Goal: Task Accomplishment & Management: Manage account settings

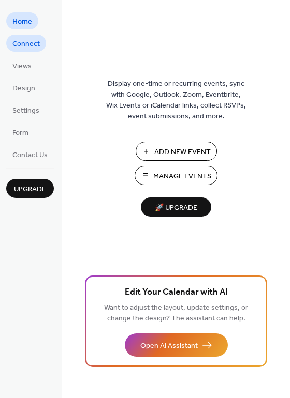
click at [27, 46] on span "Connect" at bounding box center [25, 44] width 27 height 11
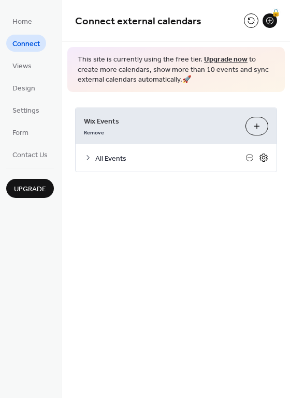
click at [266, 156] on icon at bounding box center [263, 157] width 9 height 9
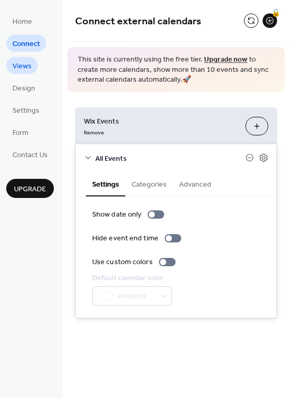
click at [25, 58] on link "Views" at bounding box center [22, 65] width 32 height 17
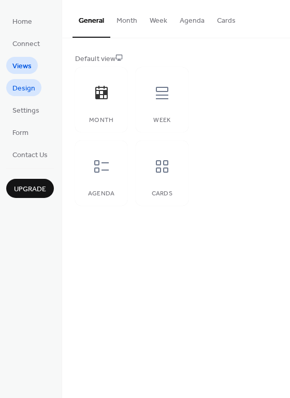
click at [20, 92] on span "Design" at bounding box center [23, 88] width 23 height 11
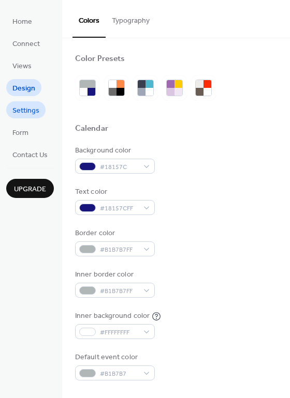
click at [29, 115] on span "Settings" at bounding box center [25, 111] width 27 height 11
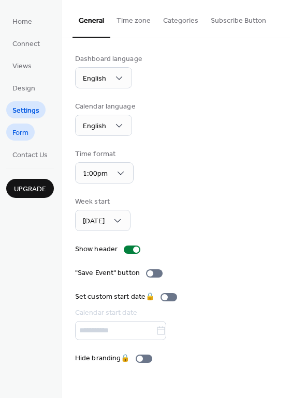
click at [24, 129] on span "Form" at bounding box center [20, 133] width 16 height 11
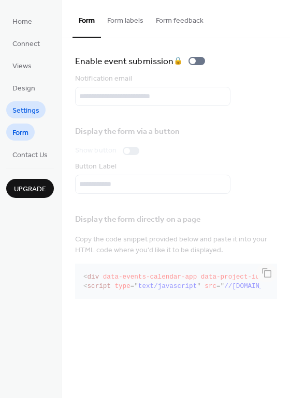
click at [35, 111] on span "Settings" at bounding box center [25, 111] width 27 height 11
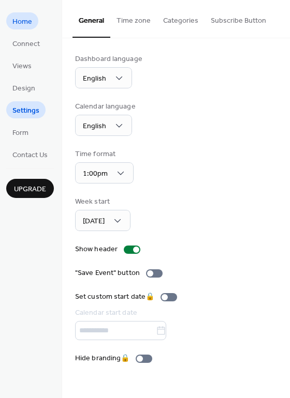
click at [31, 19] on span "Home" at bounding box center [22, 22] width 20 height 11
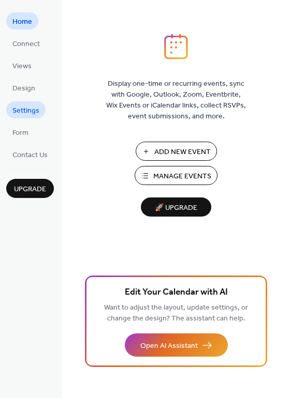
click at [29, 110] on span "Settings" at bounding box center [25, 111] width 27 height 11
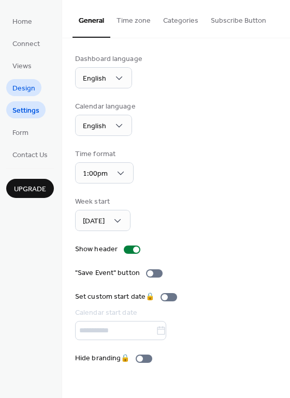
click at [29, 90] on span "Design" at bounding box center [23, 88] width 23 height 11
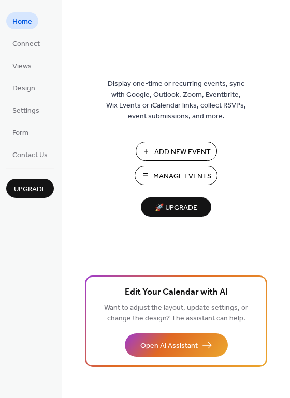
click at [174, 174] on span "Manage Events" at bounding box center [182, 176] width 58 height 11
click at [35, 46] on span "Connect" at bounding box center [25, 44] width 27 height 11
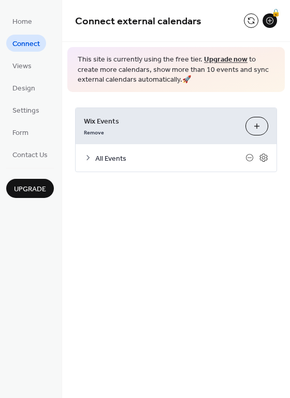
click at [261, 120] on button "Customize" at bounding box center [256, 126] width 23 height 19
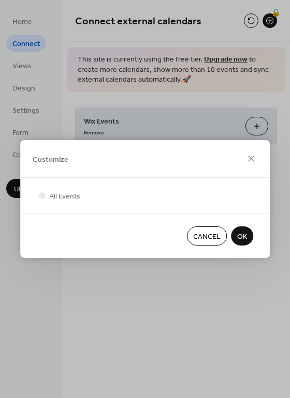
click at [238, 238] on span "OK" at bounding box center [242, 237] width 10 height 11
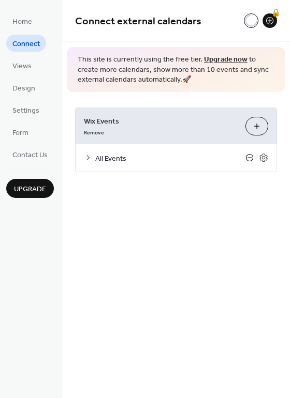
click at [247, 158] on icon at bounding box center [249, 158] width 8 height 8
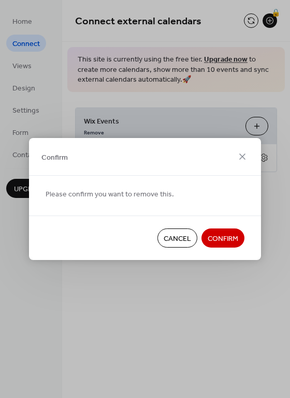
click at [180, 243] on span "Cancel" at bounding box center [177, 239] width 27 height 11
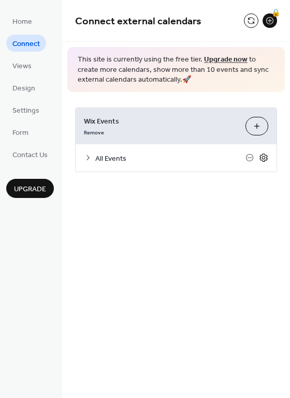
click at [261, 160] on icon at bounding box center [263, 157] width 9 height 9
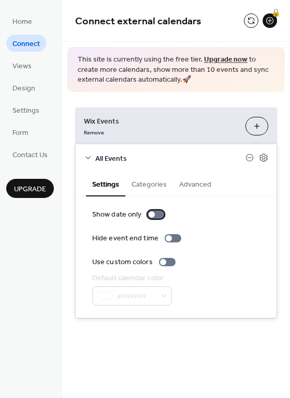
click at [160, 214] on div at bounding box center [155, 215] width 17 height 8
click at [151, 214] on div at bounding box center [155, 215] width 17 height 8
click at [151, 184] on button "Categories" at bounding box center [149, 184] width 48 height 24
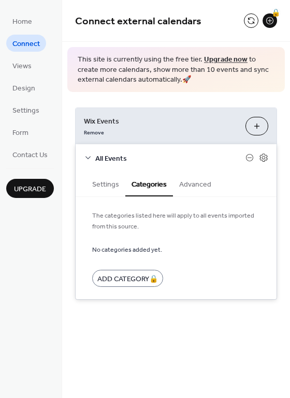
click at [190, 184] on button "Advanced" at bounding box center [195, 184] width 44 height 24
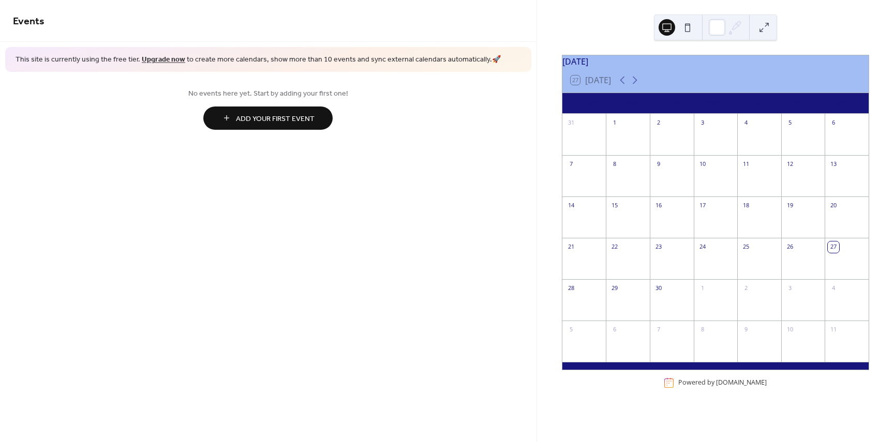
click at [670, 25] on button at bounding box center [667, 27] width 17 height 17
click at [693, 23] on button at bounding box center [687, 27] width 17 height 17
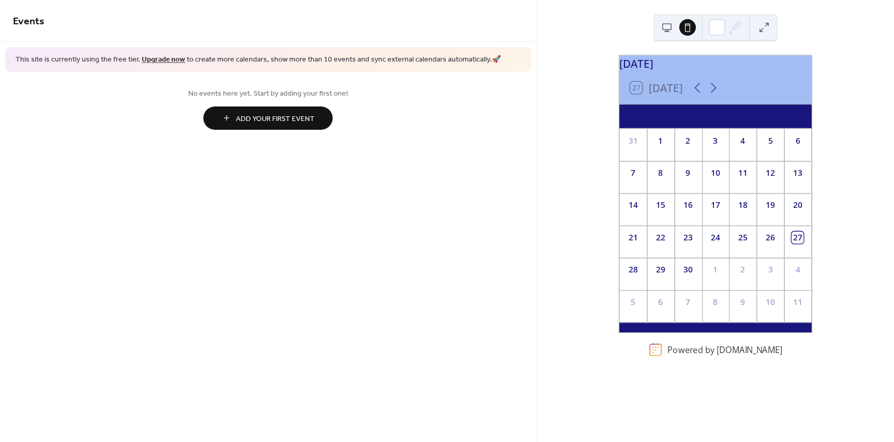
click at [670, 26] on button at bounding box center [667, 27] width 17 height 17
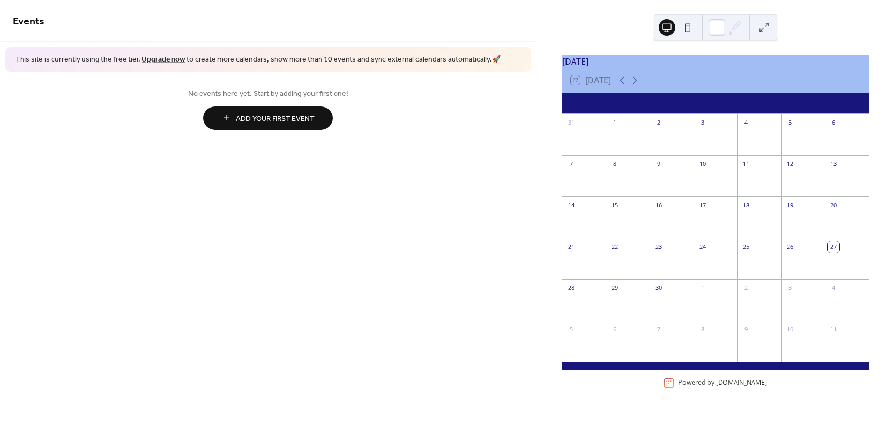
click at [688, 25] on button at bounding box center [687, 27] width 17 height 17
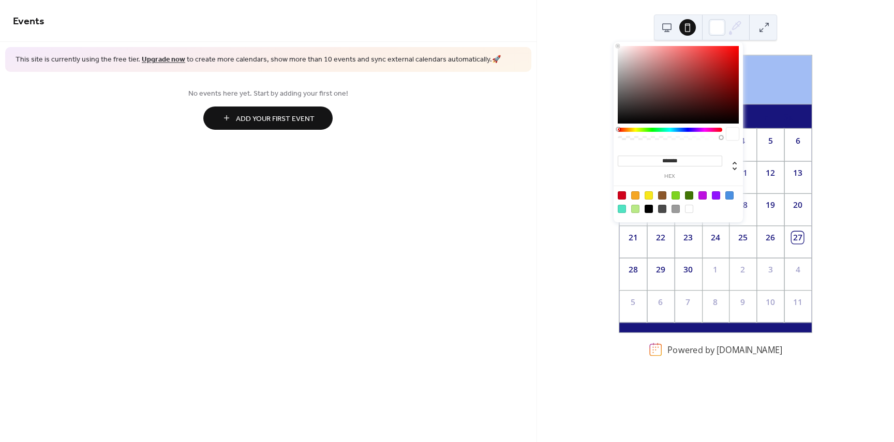
click at [733, 26] on icon at bounding box center [736, 28] width 16 height 16
click at [813, 25] on div "September 2025 27 Today Su Mo Tu We Th Fr Sa 31 1 2 3 4 5 6 7 8 9 10 11 12 13 1…" at bounding box center [715, 221] width 357 height 442
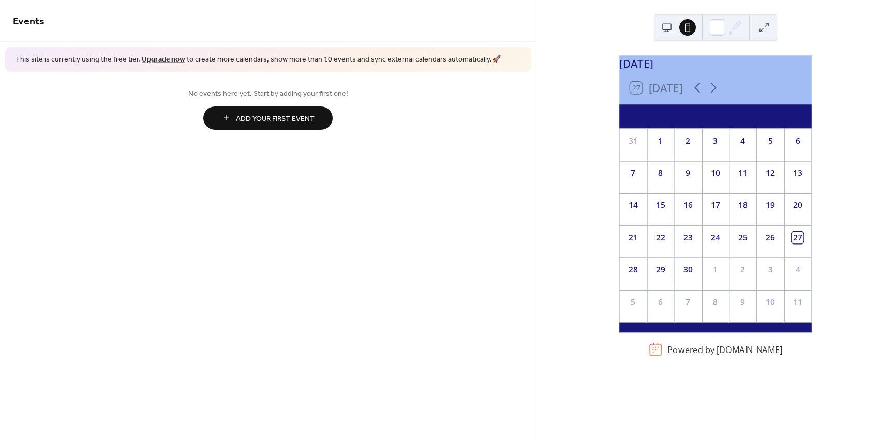
click at [768, 30] on button at bounding box center [764, 27] width 17 height 17
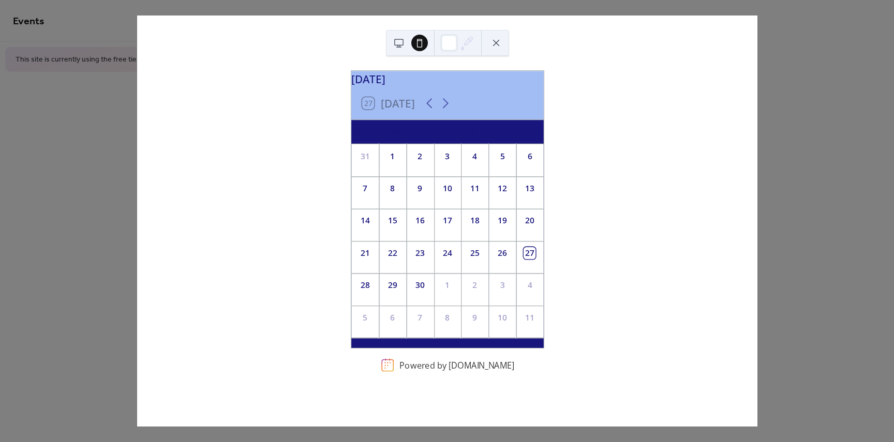
click at [498, 45] on button at bounding box center [496, 43] width 17 height 17
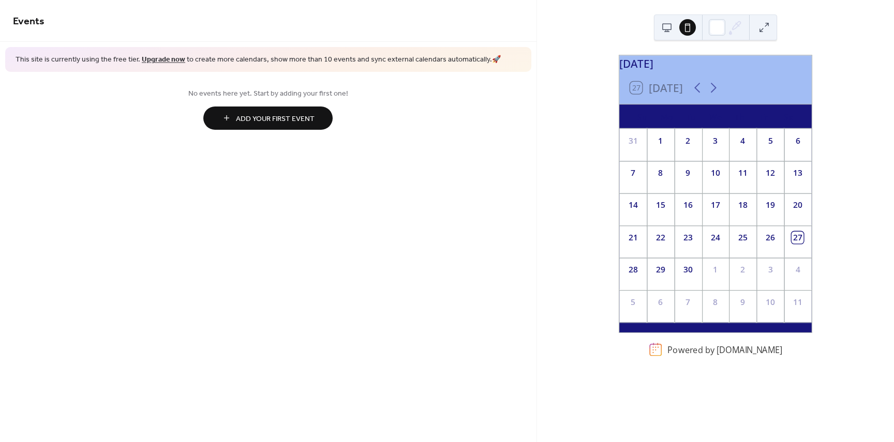
click at [268, 119] on span "Add Your First Event" at bounding box center [275, 118] width 79 height 11
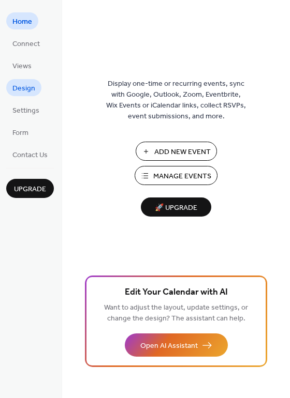
click at [29, 89] on span "Design" at bounding box center [23, 88] width 23 height 11
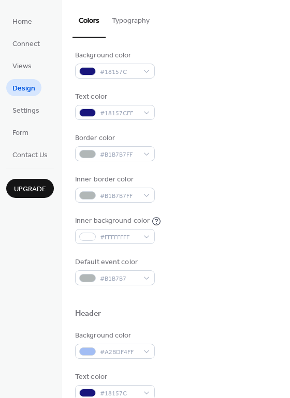
scroll to position [103, 0]
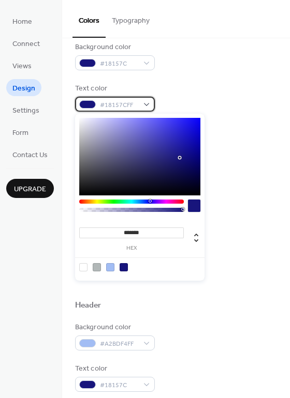
click at [145, 100] on div "#18157CFF" at bounding box center [115, 104] width 80 height 15
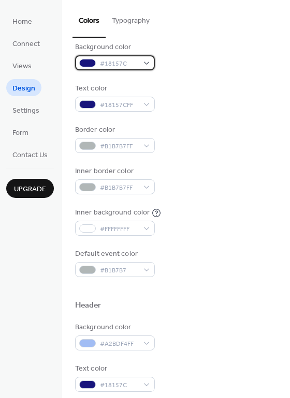
click at [153, 62] on div "#18157C" at bounding box center [115, 62] width 80 height 15
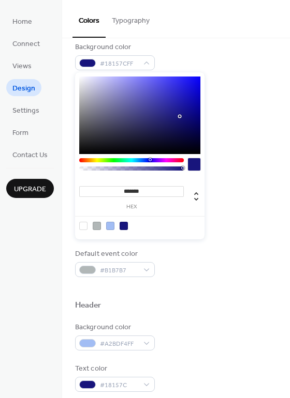
type input "**"
type input "*"
drag, startPoint x: 183, startPoint y: 169, endPoint x: 58, endPoint y: 174, distance: 124.8
click at [58, 174] on body "Home Connect Views Design Settings Form Contact Us Upgrade Design Upgrade Color…" at bounding box center [145, 199] width 290 height 398
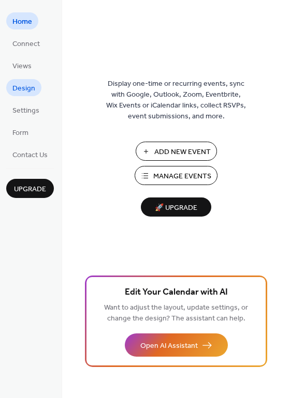
click at [31, 86] on span "Design" at bounding box center [23, 88] width 23 height 11
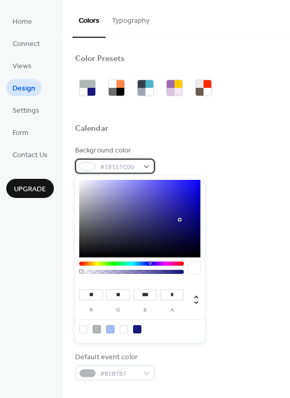
click at [149, 161] on div "#18157C00" at bounding box center [115, 166] width 80 height 15
click at [138, 330] on div at bounding box center [137, 329] width 8 height 8
type input "*"
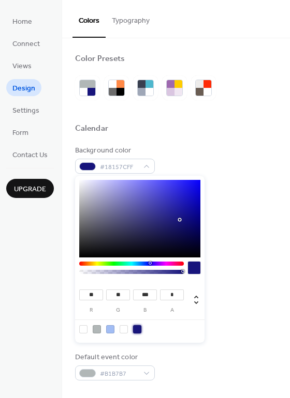
click at [258, 231] on div "Border color #B1B7B7FF" at bounding box center [176, 242] width 202 height 28
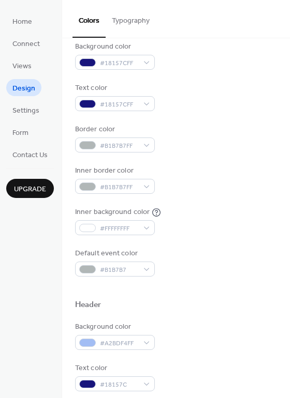
scroll to position [103, 0]
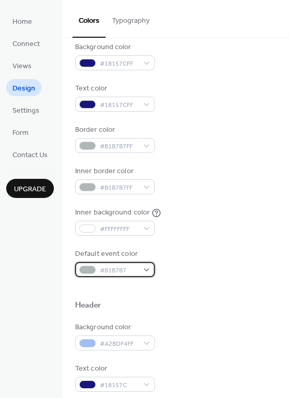
click at [149, 270] on div "#B1B7B7" at bounding box center [115, 269] width 80 height 15
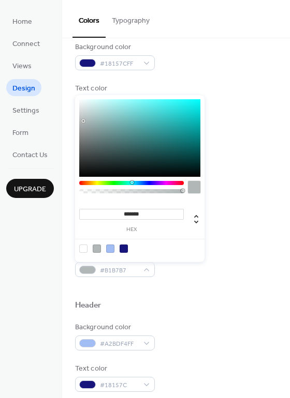
click at [124, 247] on div at bounding box center [124, 249] width 8 height 8
type input "*******"
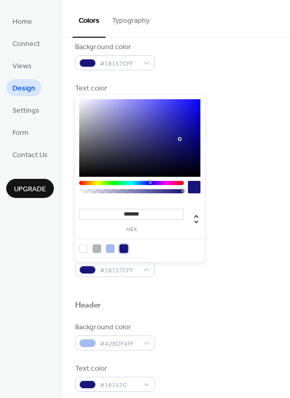
click at [201, 269] on div "Default event color #18157CFF" at bounding box center [176, 263] width 202 height 28
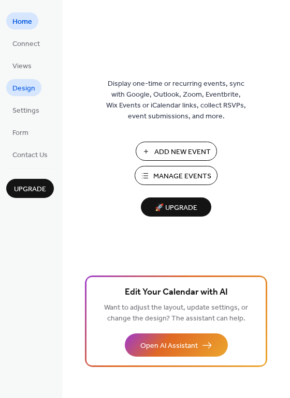
click at [31, 87] on span "Design" at bounding box center [23, 88] width 23 height 11
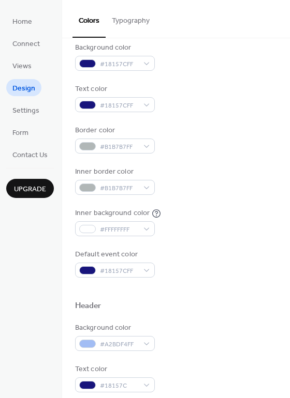
scroll to position [103, 0]
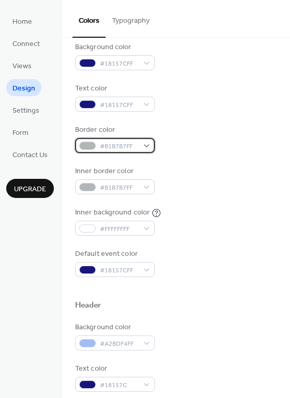
click at [145, 145] on div "#B1B7B7FF" at bounding box center [115, 145] width 80 height 15
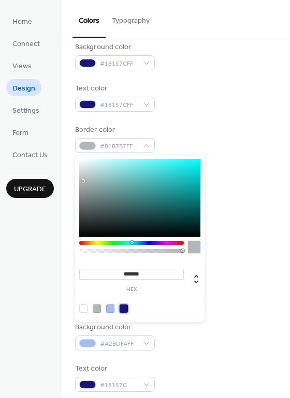
click at [125, 306] on div at bounding box center [124, 309] width 8 height 8
type input "*******"
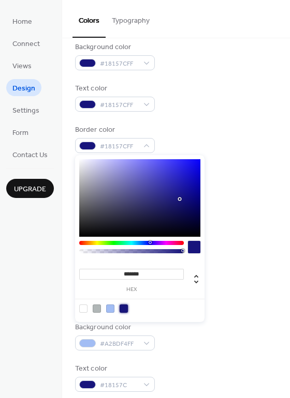
click at [250, 214] on div "Inner background color #FFFFFFFF" at bounding box center [176, 221] width 202 height 28
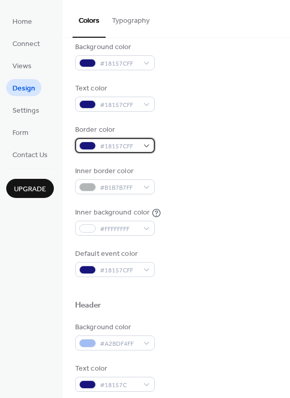
click at [145, 142] on div "#18157CFF" at bounding box center [115, 145] width 80 height 15
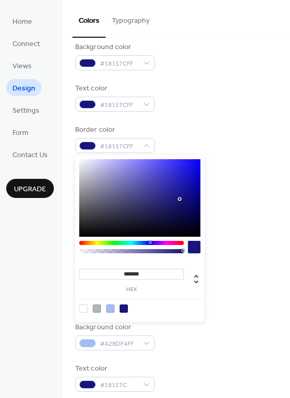
click at [95, 306] on div at bounding box center [97, 309] width 8 height 8
type input "*******"
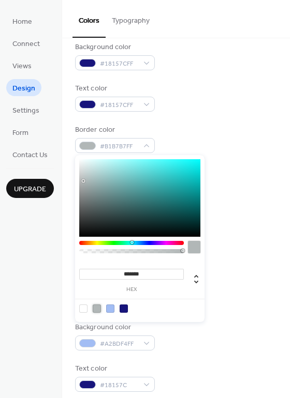
click at [257, 209] on div "Inner background color #FFFFFFFF" at bounding box center [176, 221] width 202 height 28
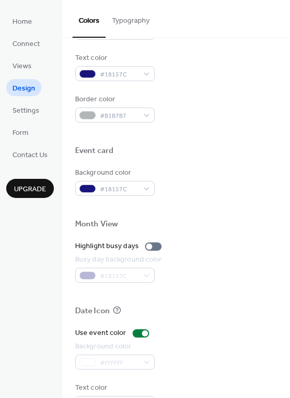
scroll to position [443, 0]
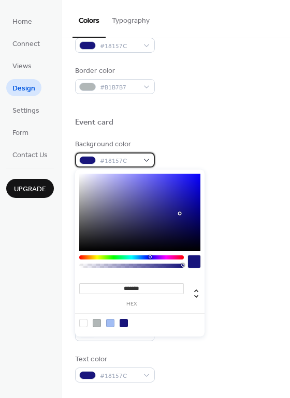
click at [147, 158] on div "#18157C" at bounding box center [115, 160] width 80 height 15
click at [109, 321] on div at bounding box center [110, 323] width 8 height 8
type input "*******"
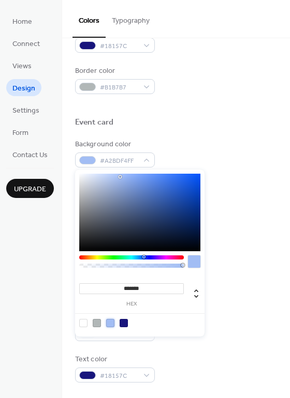
click at [230, 207] on div at bounding box center [176, 208] width 202 height 8
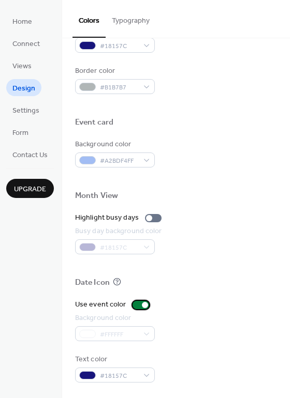
click at [132, 305] on div at bounding box center [140, 305] width 17 height 8
click at [143, 304] on div at bounding box center [140, 305] width 17 height 8
click at [198, 284] on div "Date Icon" at bounding box center [176, 284] width 202 height 13
